Goal: Information Seeking & Learning: Learn about a topic

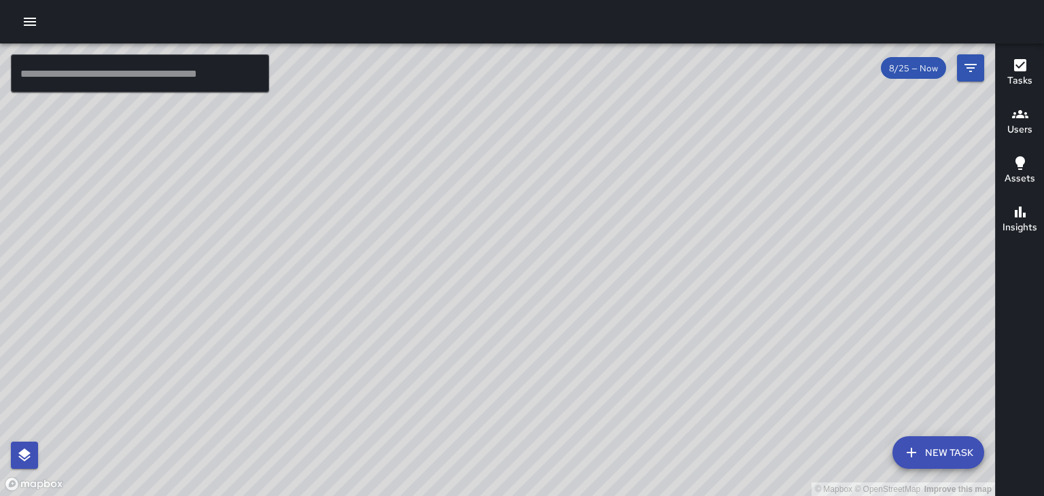
click at [26, 21] on icon "button" at bounding box center [30, 22] width 16 height 16
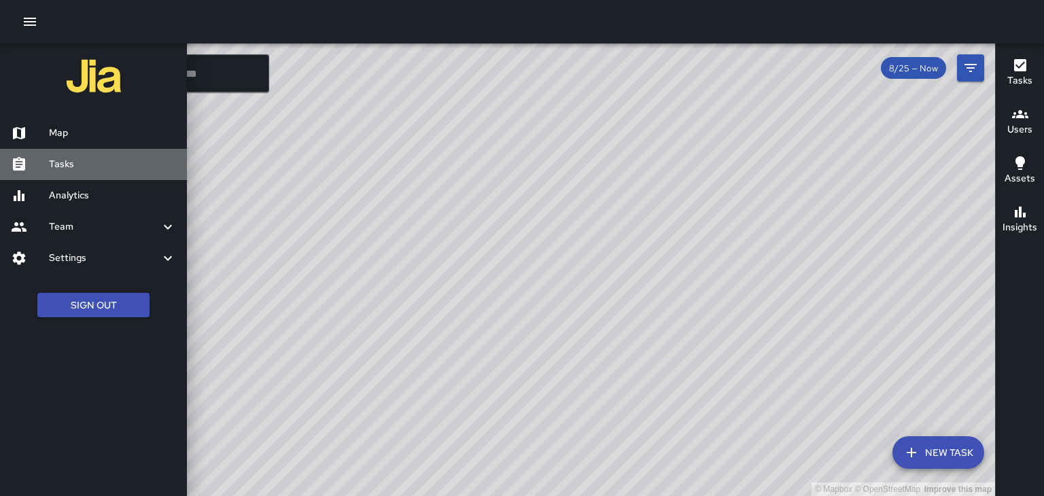
click at [109, 167] on h6 "Tasks" at bounding box center [112, 164] width 127 height 15
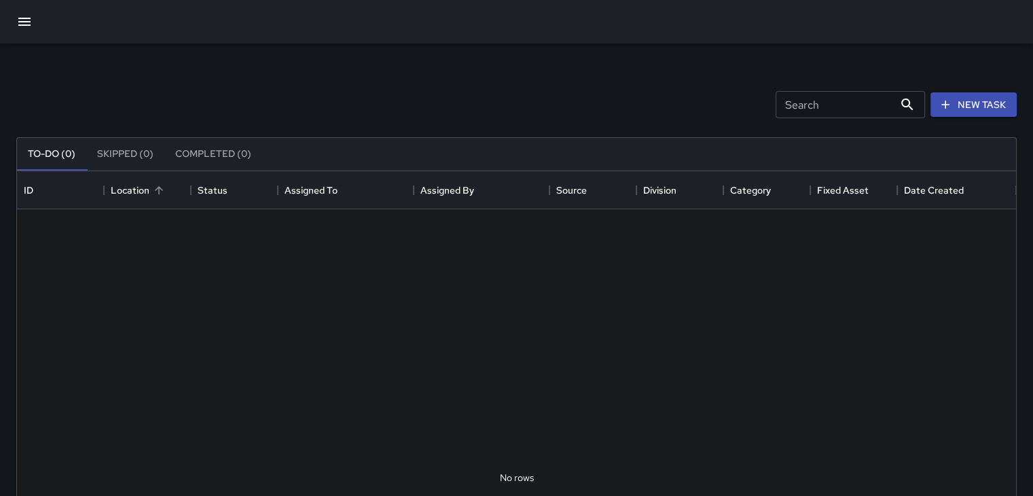
scroll to position [565, 989]
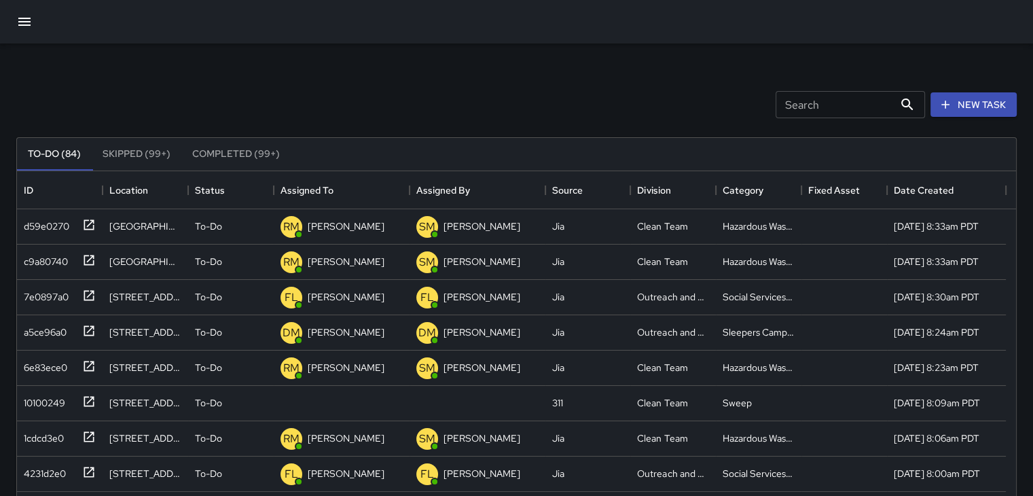
click at [15, 16] on button "button" at bounding box center [24, 21] width 33 height 33
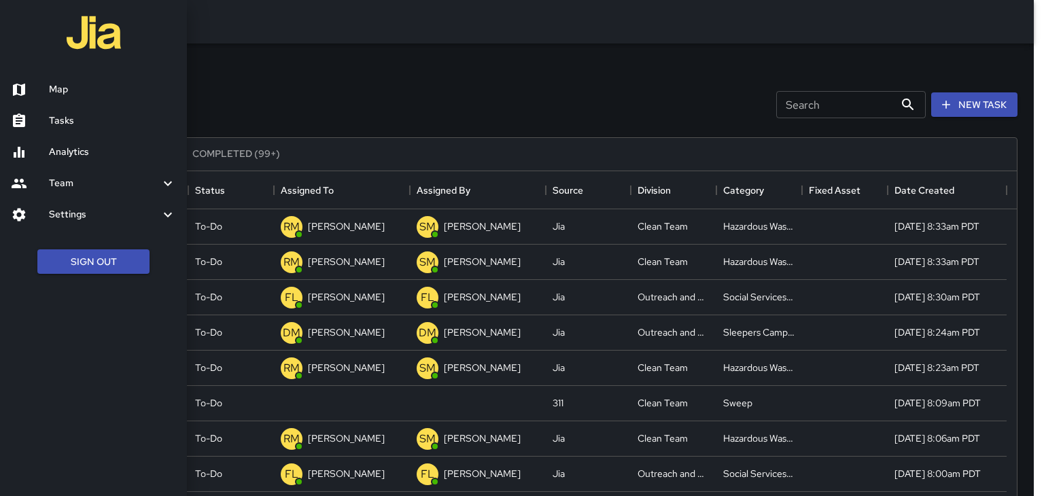
click at [60, 111] on link "Tasks" at bounding box center [93, 120] width 187 height 31
click at [100, 128] on link "Tasks" at bounding box center [93, 120] width 187 height 31
click at [73, 96] on h6 "Map" at bounding box center [112, 89] width 127 height 15
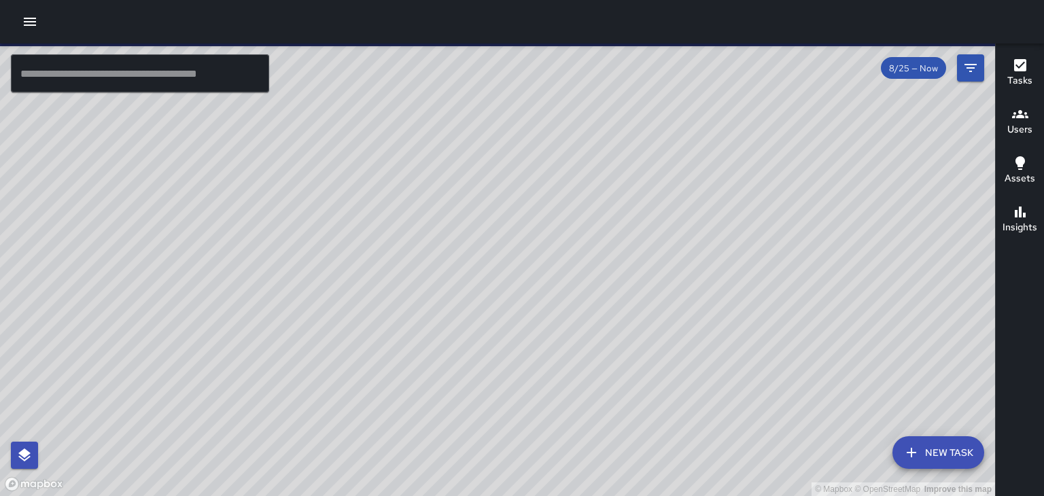
click at [30, 23] on icon "button" at bounding box center [30, 22] width 16 height 16
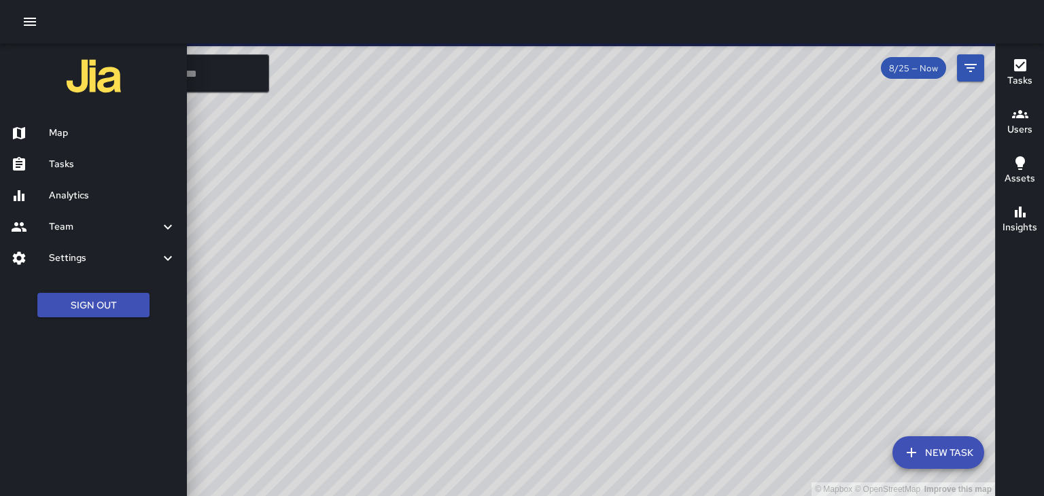
click at [75, 190] on h6 "Analytics" at bounding box center [112, 195] width 127 height 15
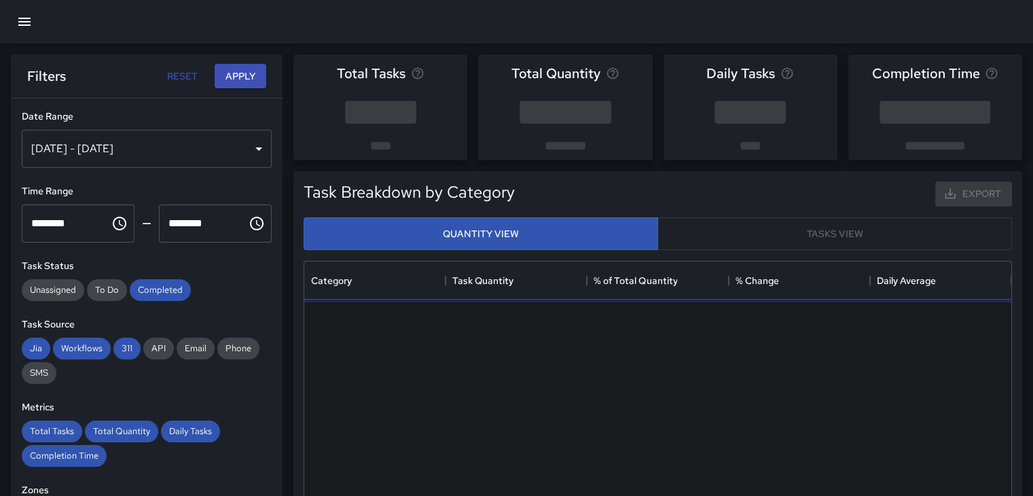
scroll to position [396, 696]
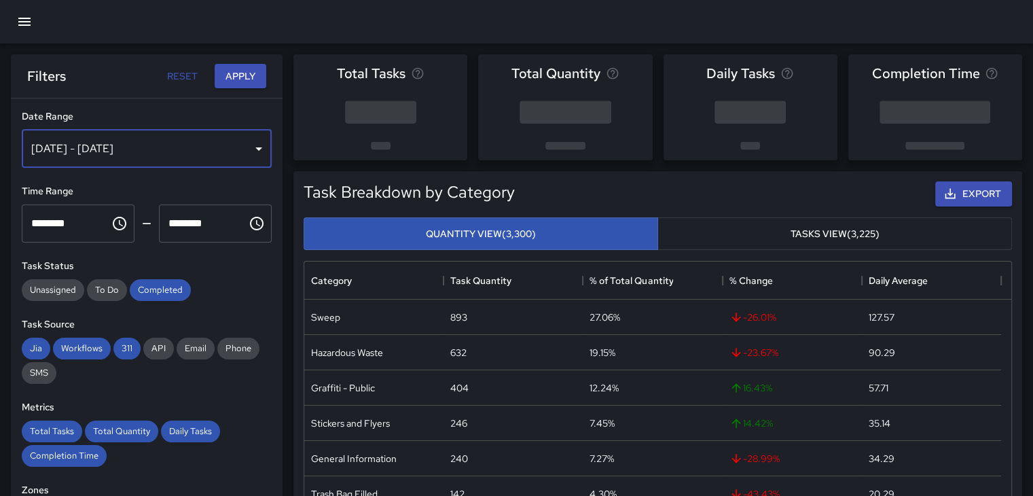
click at [246, 146] on div "[DATE] - [DATE]" at bounding box center [147, 149] width 250 height 38
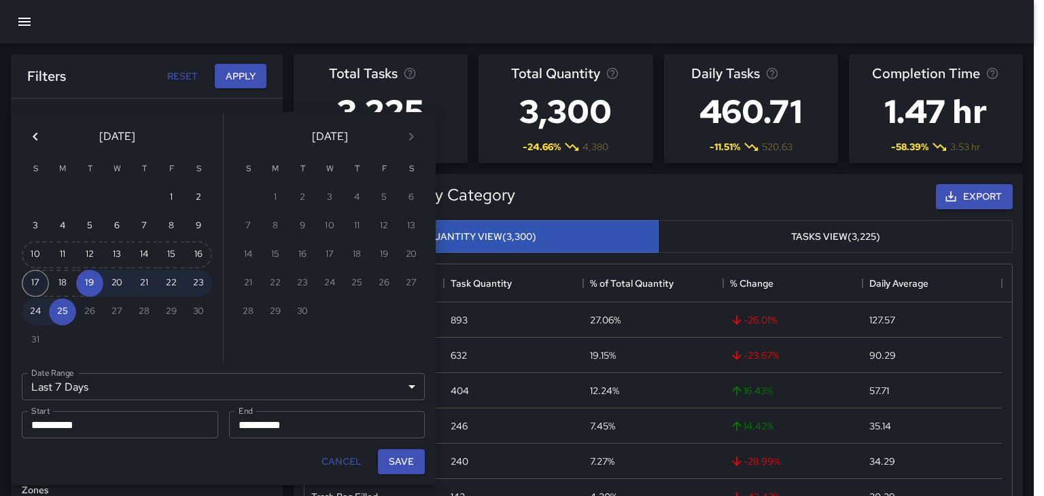
click at [29, 274] on button "17" at bounding box center [35, 283] width 27 height 27
type input "******"
type input "**********"
click at [196, 279] on button "23" at bounding box center [198, 283] width 27 height 27
type input "**********"
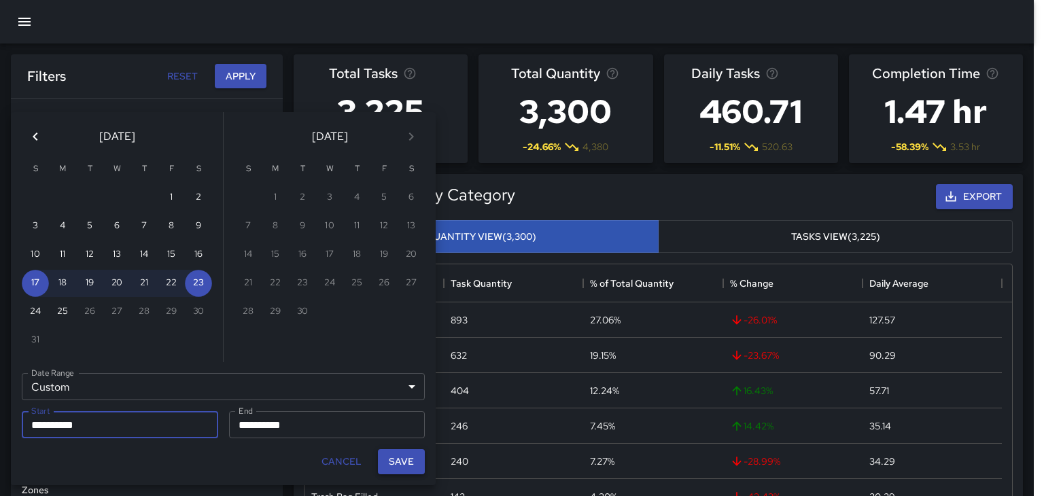
click at [402, 455] on button "Save" at bounding box center [401, 461] width 47 height 25
type input "**********"
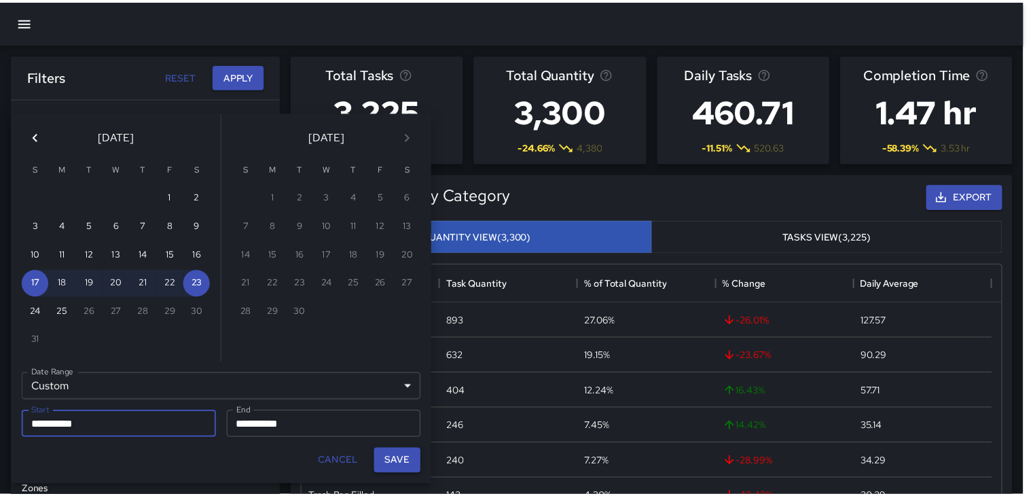
scroll to position [11, 11]
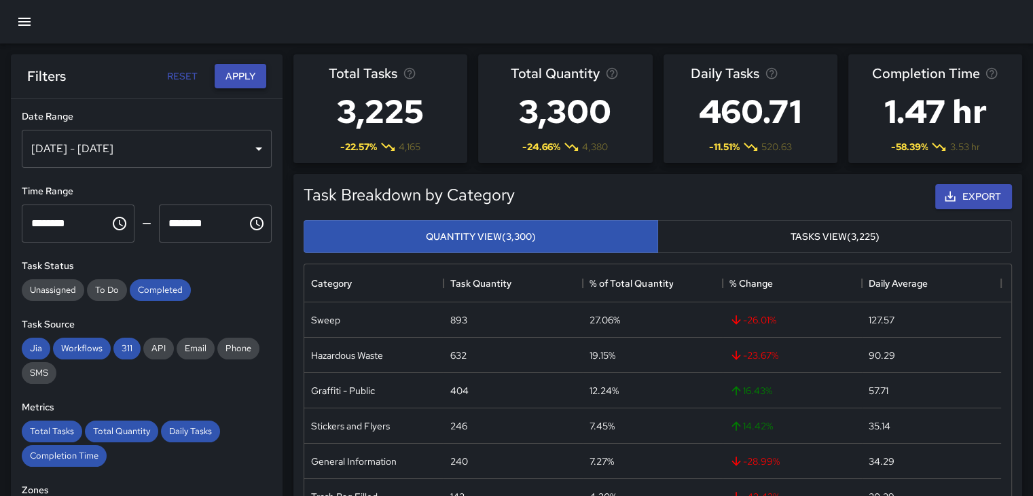
click at [236, 64] on button "Apply" at bounding box center [241, 76] width 52 height 25
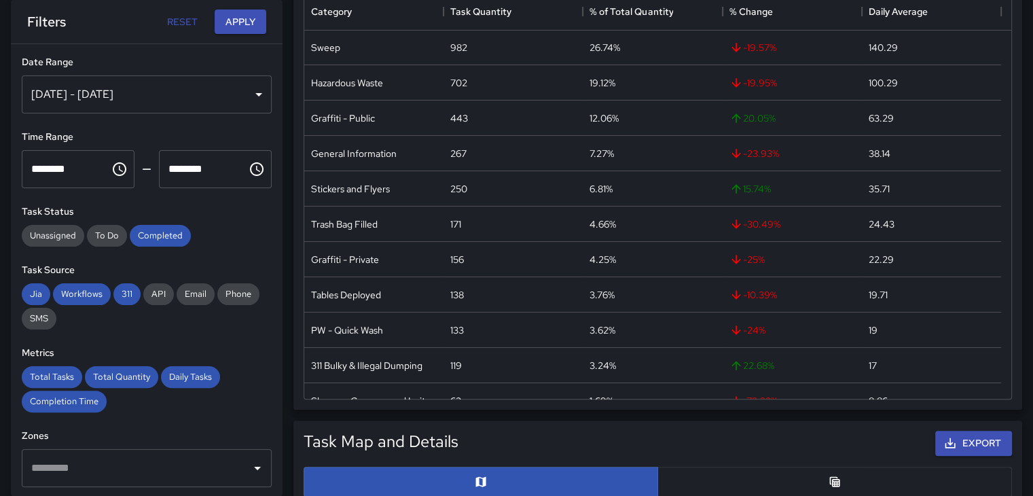
scroll to position [0, 0]
